Goal: Use online tool/utility

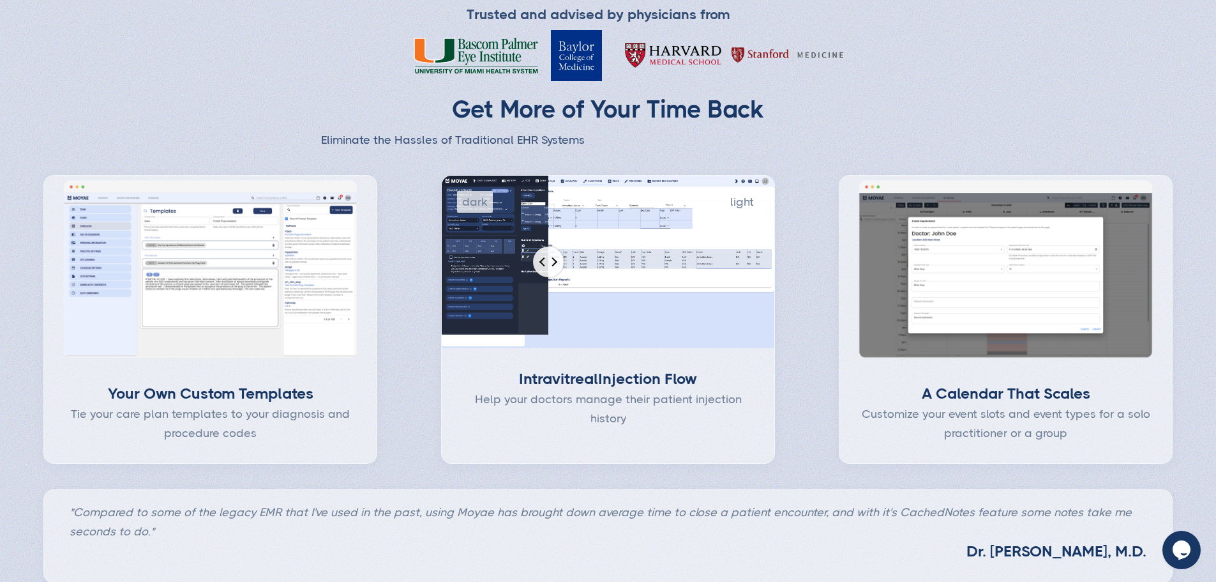
click at [554, 349] on input "Percent of revealed content" at bounding box center [608, 262] width 334 height 173
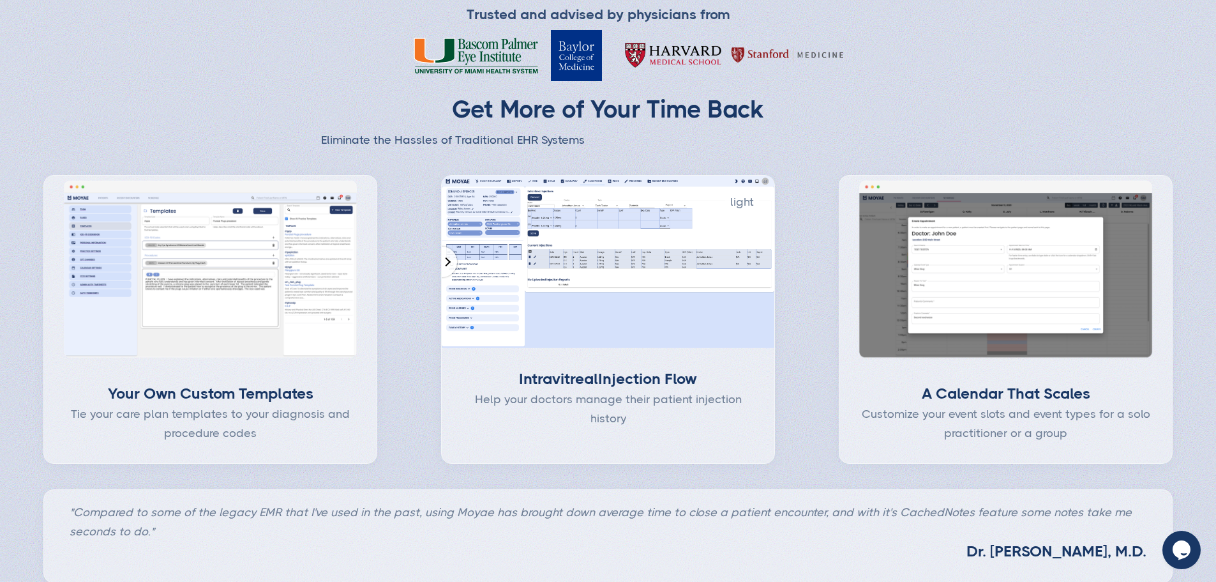
drag, startPoint x: 554, startPoint y: 362, endPoint x: 444, endPoint y: 360, distance: 110.5
click at [444, 349] on input "Percent of revealed content" at bounding box center [608, 262] width 334 height 173
click at [629, 349] on input "Percent of revealed content" at bounding box center [608, 262] width 334 height 173
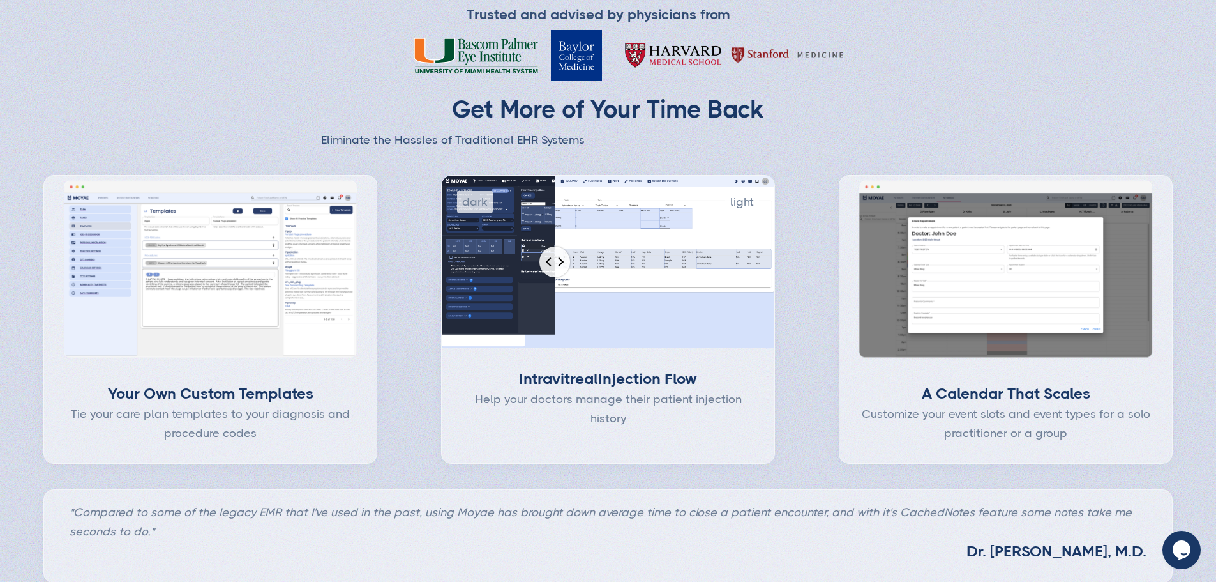
drag, startPoint x: 605, startPoint y: 357, endPoint x: 457, endPoint y: 349, distance: 147.7
type input "0"
click at [457, 349] on input "Percent of revealed content" at bounding box center [608, 262] width 334 height 173
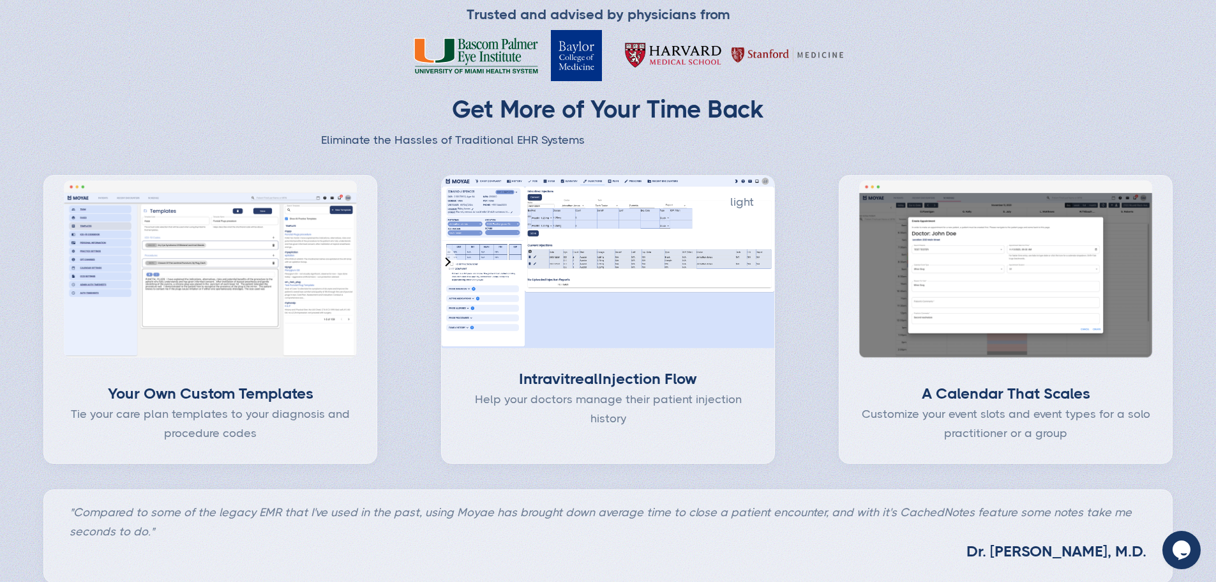
type input "Subscribe"
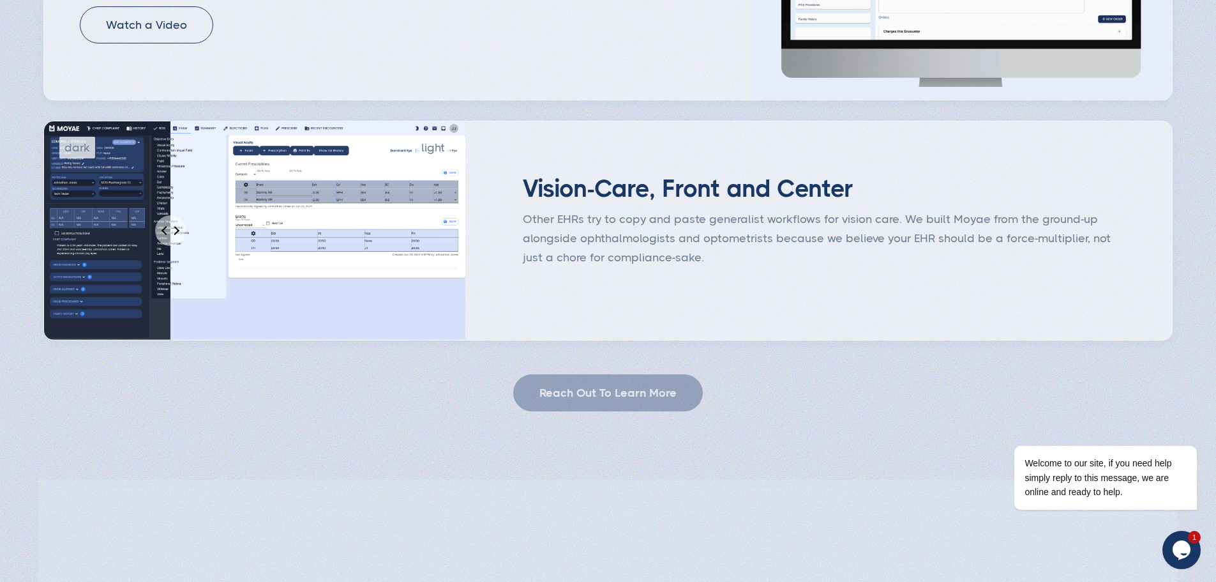
scroll to position [1277, 0]
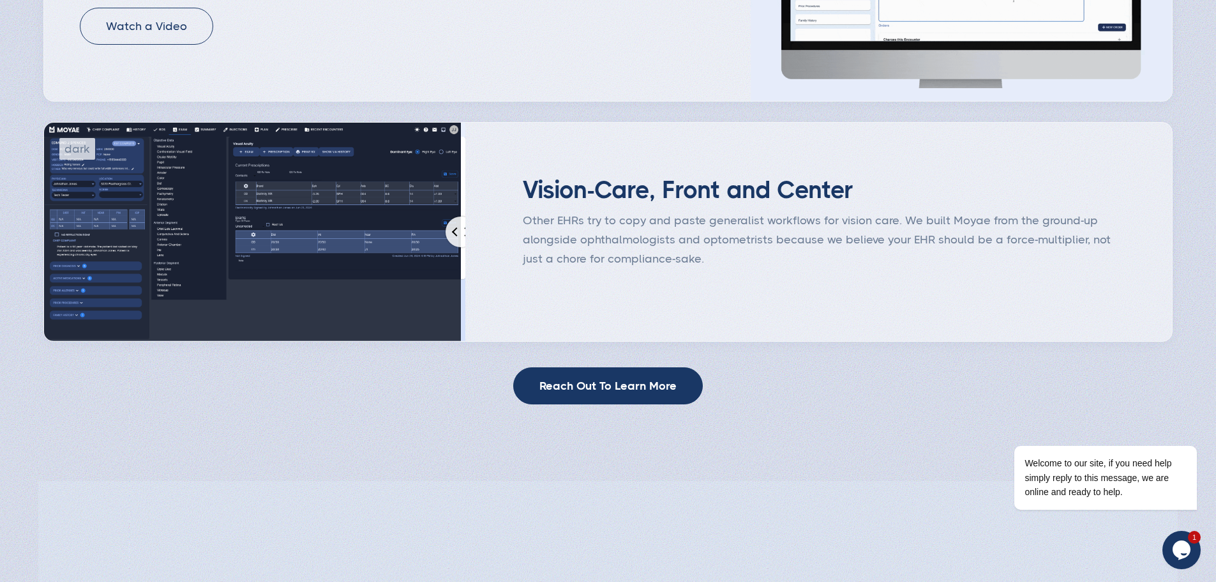
drag, startPoint x: 188, startPoint y: 348, endPoint x: 481, endPoint y: 348, distance: 293.7
click at [466, 342] on input "Percent of revealed content" at bounding box center [254, 232] width 423 height 219
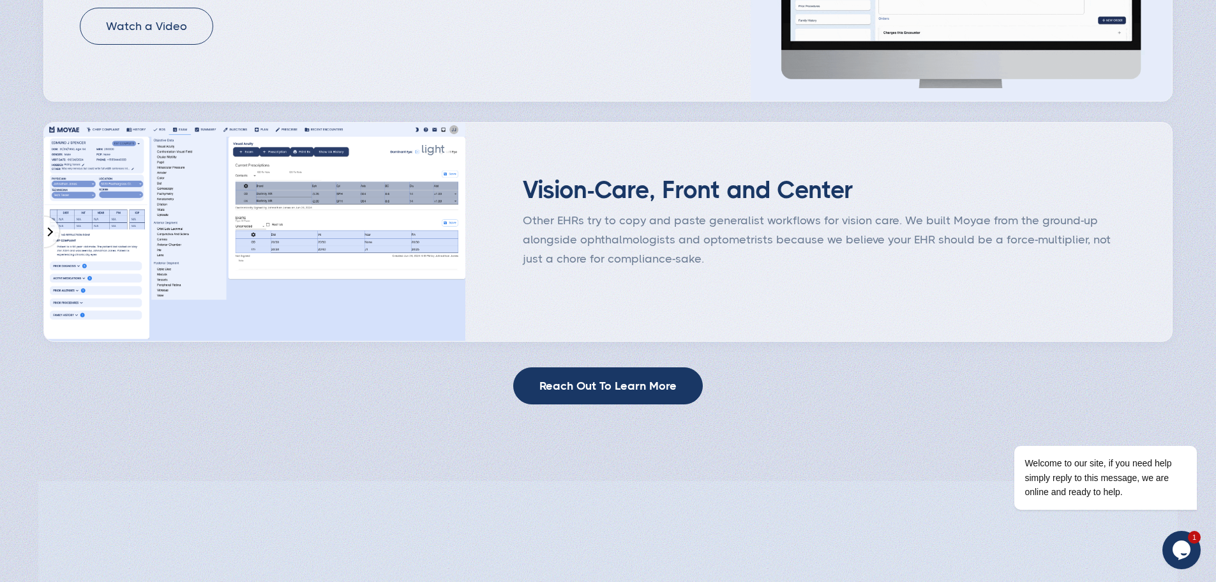
drag, startPoint x: 479, startPoint y: 347, endPoint x: 39, endPoint y: 343, distance: 439.9
type input "0"
click at [43, 342] on input "Percent of revealed content" at bounding box center [254, 232] width 423 height 219
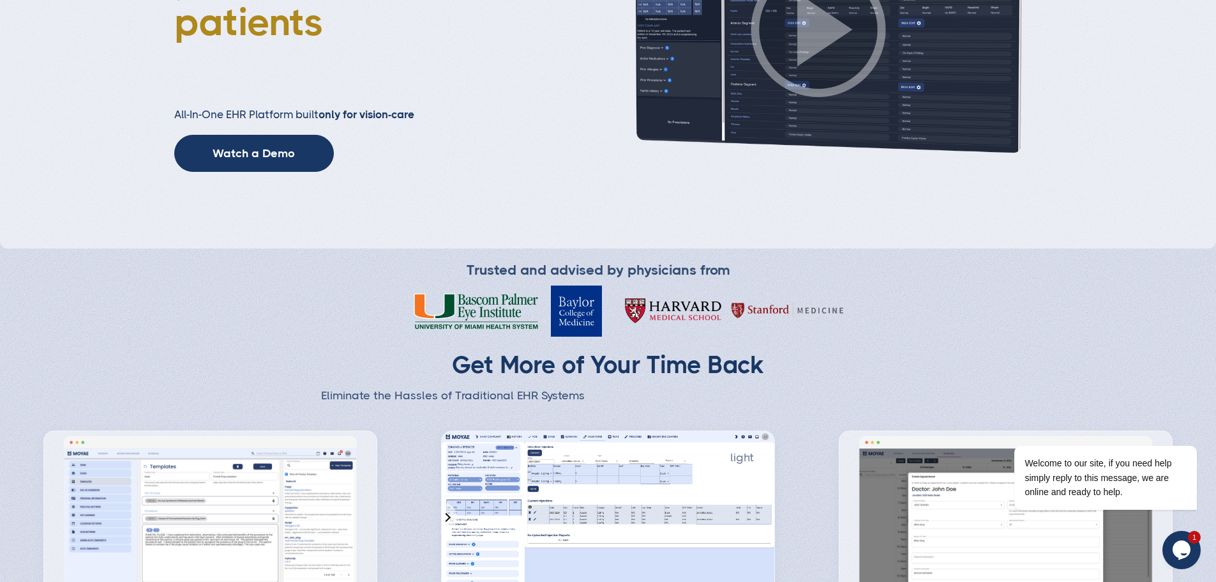
scroll to position [0, 0]
